Goal: Feedback & Contribution: Contribute content

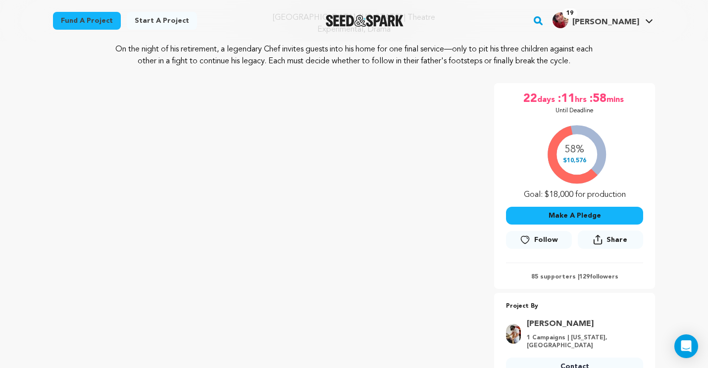
scroll to position [106, 0]
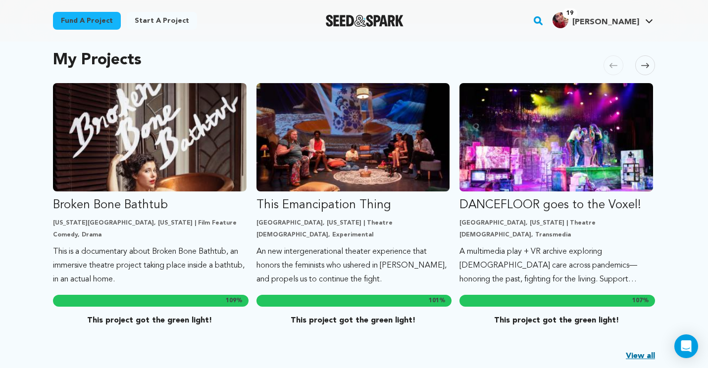
scroll to position [169, 0]
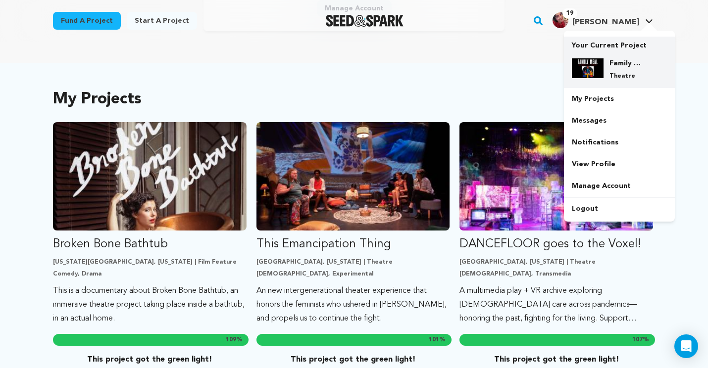
click at [608, 64] on div "Family Meal: An Immersive Dining Experience Theatre" at bounding box center [627, 69] width 48 height 22
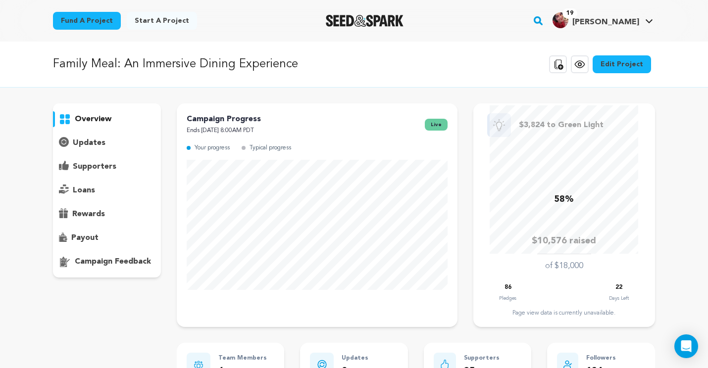
click at [94, 145] on p "updates" at bounding box center [89, 143] width 33 height 12
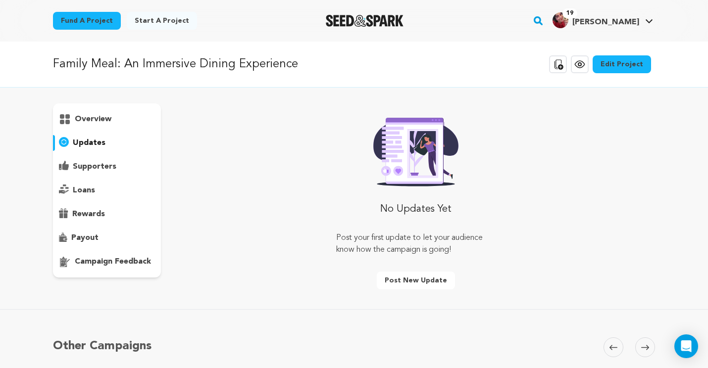
click at [412, 281] on button "Post new update" at bounding box center [416, 281] width 78 height 18
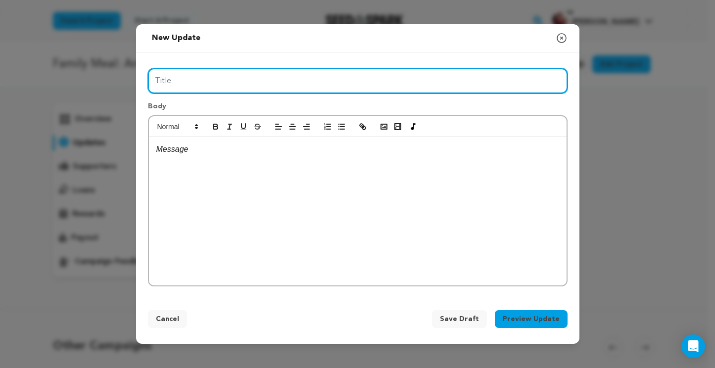
click at [202, 81] on input "Title" at bounding box center [358, 80] width 420 height 25
type input "A"
type input "A Matching Donor -- [DATE]!"
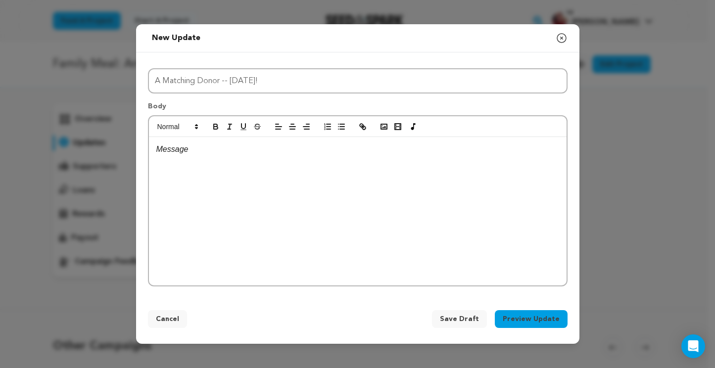
click at [189, 155] on p at bounding box center [357, 149] width 403 height 13
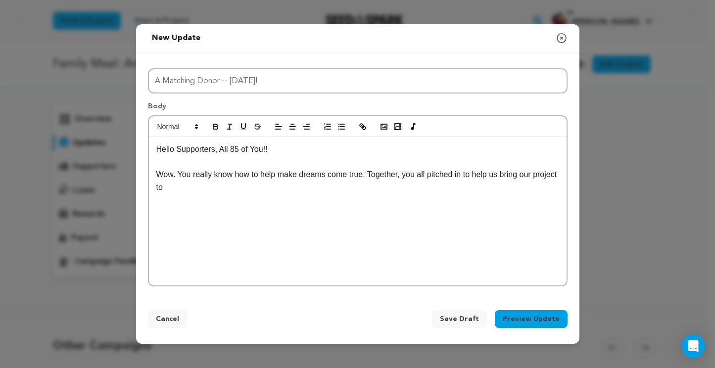
click at [243, 187] on p "Wow. You really know how to help make dreams come true. Together, you all pitch…" at bounding box center [357, 180] width 403 height 25
drag, startPoint x: 262, startPoint y: 184, endPoint x: 338, endPoint y: 186, distance: 76.2
click at [338, 186] on p "Wow. You really know how to help make dreams come true. Together, you all pitch…" at bounding box center [357, 180] width 403 height 25
click at [216, 127] on icon "button" at bounding box center [216, 128] width 4 height 2
click at [241, 126] on icon "button" at bounding box center [243, 126] width 9 height 9
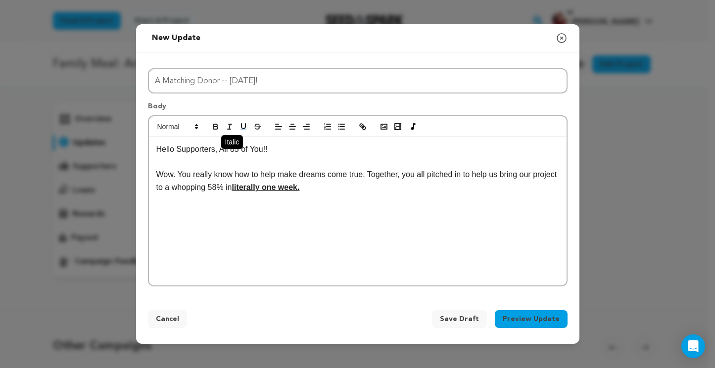
click at [227, 126] on icon "button" at bounding box center [229, 126] width 9 height 9
click at [360, 192] on p "Wow. You really know how to help make dreams come true. Together, you all pitch…" at bounding box center [357, 180] width 403 height 25
click at [247, 128] on icon "button" at bounding box center [243, 126] width 9 height 9
click at [234, 126] on button "button" at bounding box center [230, 127] width 14 height 12
click at [213, 131] on button "button" at bounding box center [216, 127] width 14 height 12
